Goal: Transaction & Acquisition: Download file/media

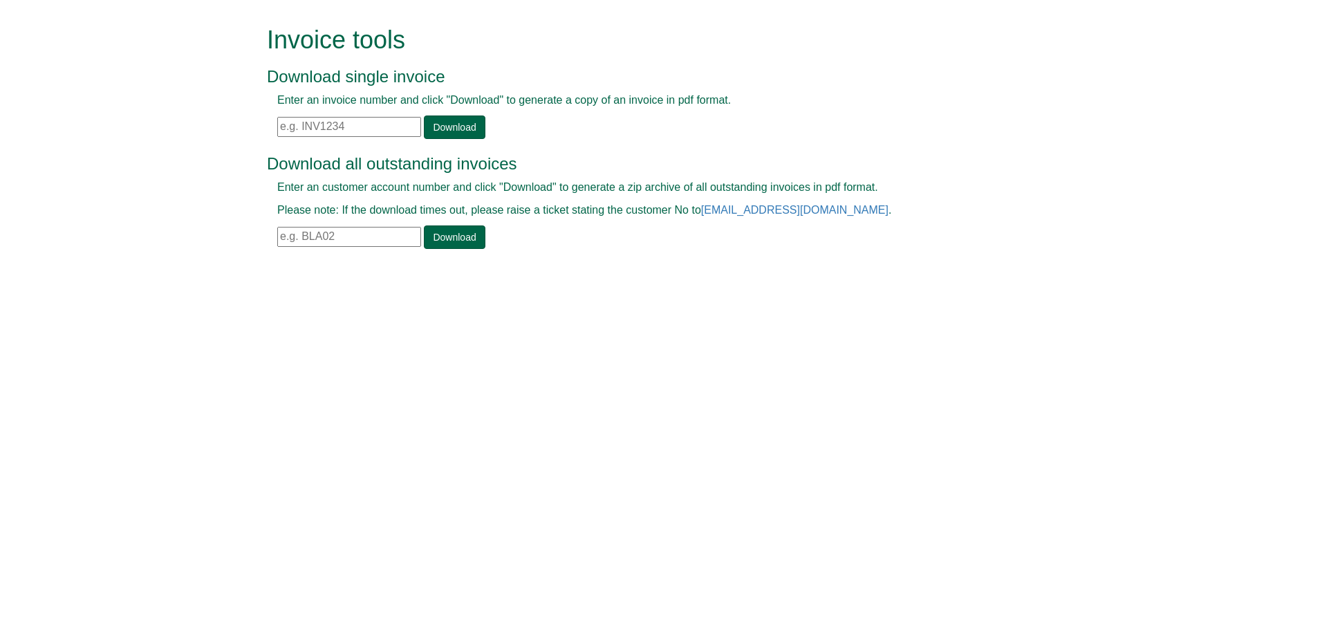
click at [310, 130] on input "text" at bounding box center [349, 127] width 144 height 20
paste input "INV1413069"
click at [444, 129] on link "Download" at bounding box center [454, 127] width 61 height 24
drag, startPoint x: 357, startPoint y: 121, endPoint x: 222, endPoint y: 124, distance: 134.8
click at [222, 124] on form "Invoice tools Download single invoice Enter an invoice number and click "Downlo…" at bounding box center [661, 139] width 1322 height 278
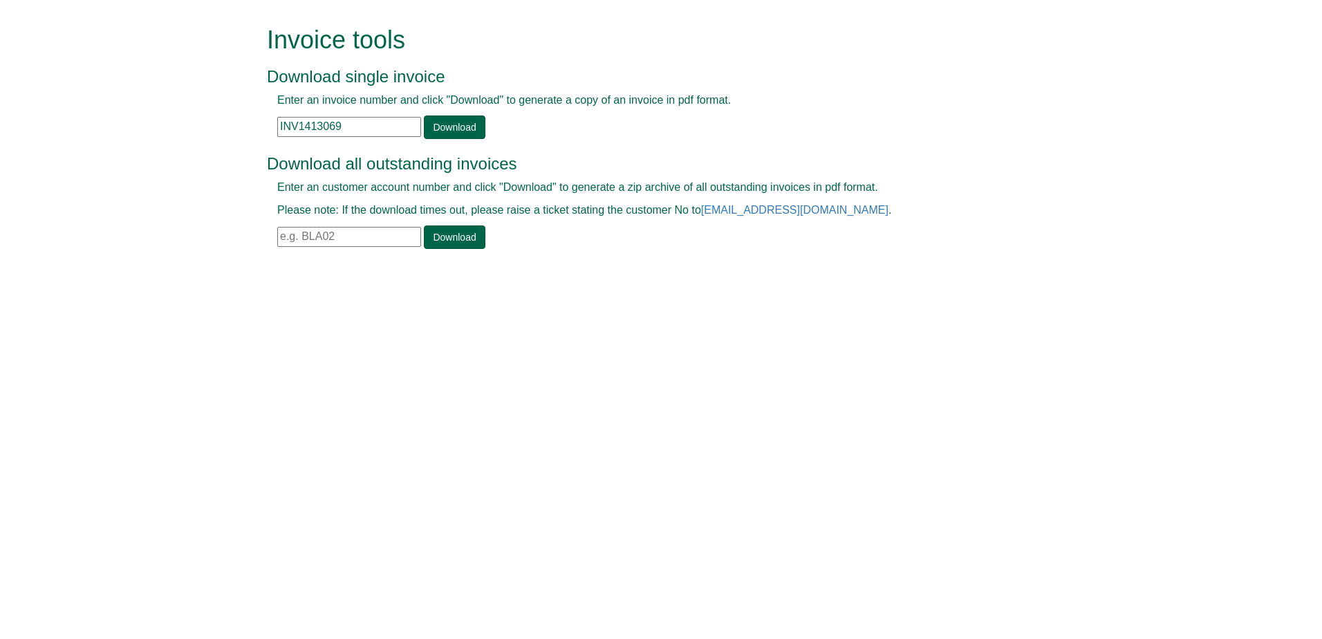
paste input "96"
click at [429, 130] on link "Download" at bounding box center [454, 127] width 61 height 24
drag, startPoint x: 355, startPoint y: 131, endPoint x: 205, endPoint y: 135, distance: 150.1
click at [205, 135] on form "Invoice tools Download single invoice Enter an invoice number and click "Downlo…" at bounding box center [661, 139] width 1322 height 278
paste input "317"
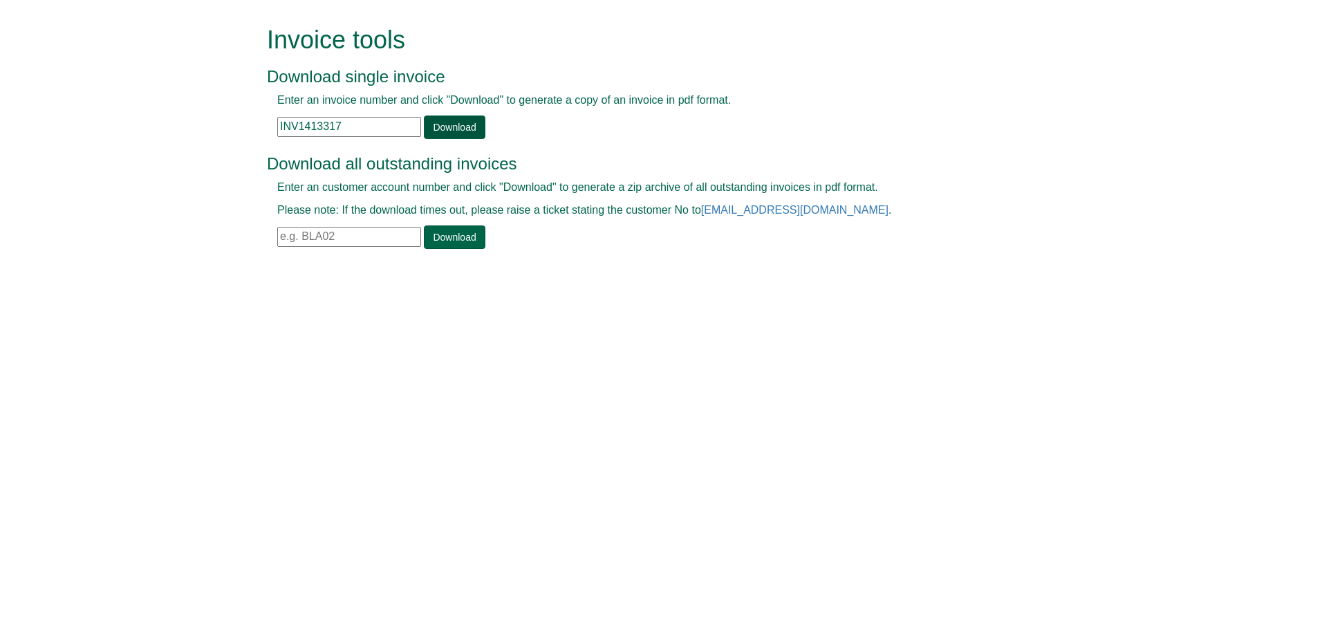
type input "INV1413317"
click at [432, 129] on link "Download" at bounding box center [454, 127] width 61 height 24
